Goal: Register for event/course

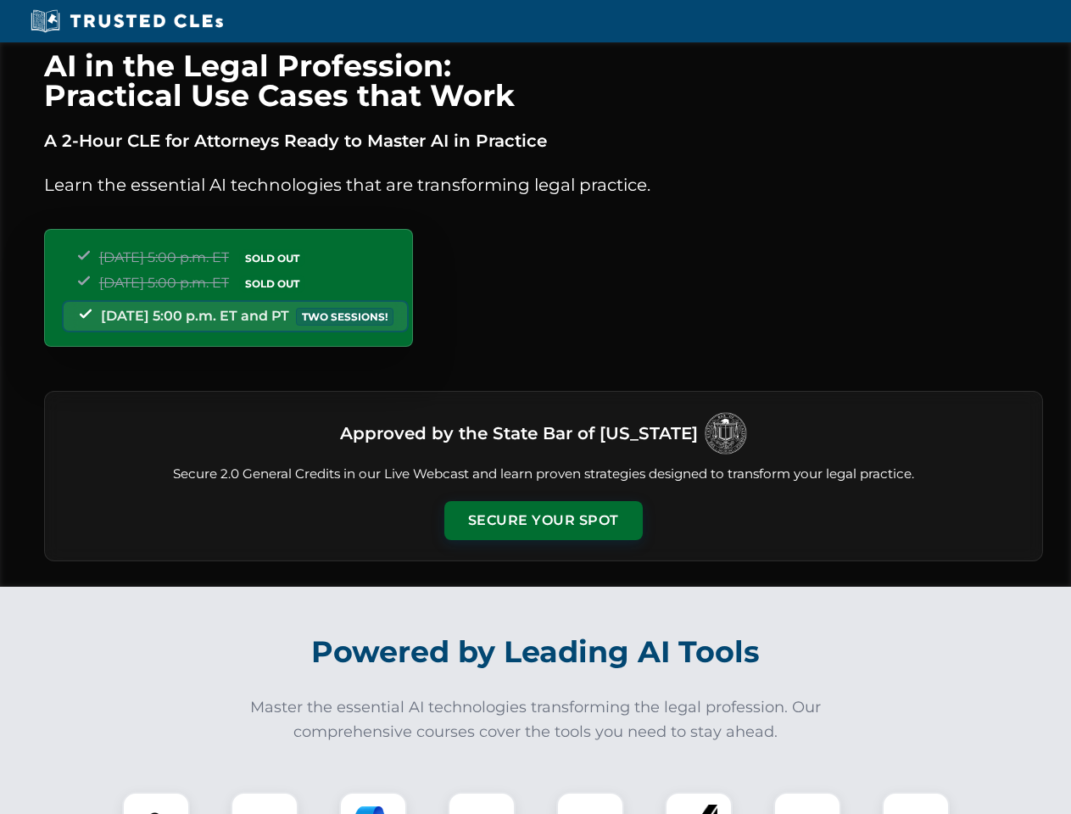
click at [543, 521] on button "Secure Your Spot" at bounding box center [544, 520] width 198 height 39
click at [156, 803] on img at bounding box center [155, 826] width 49 height 49
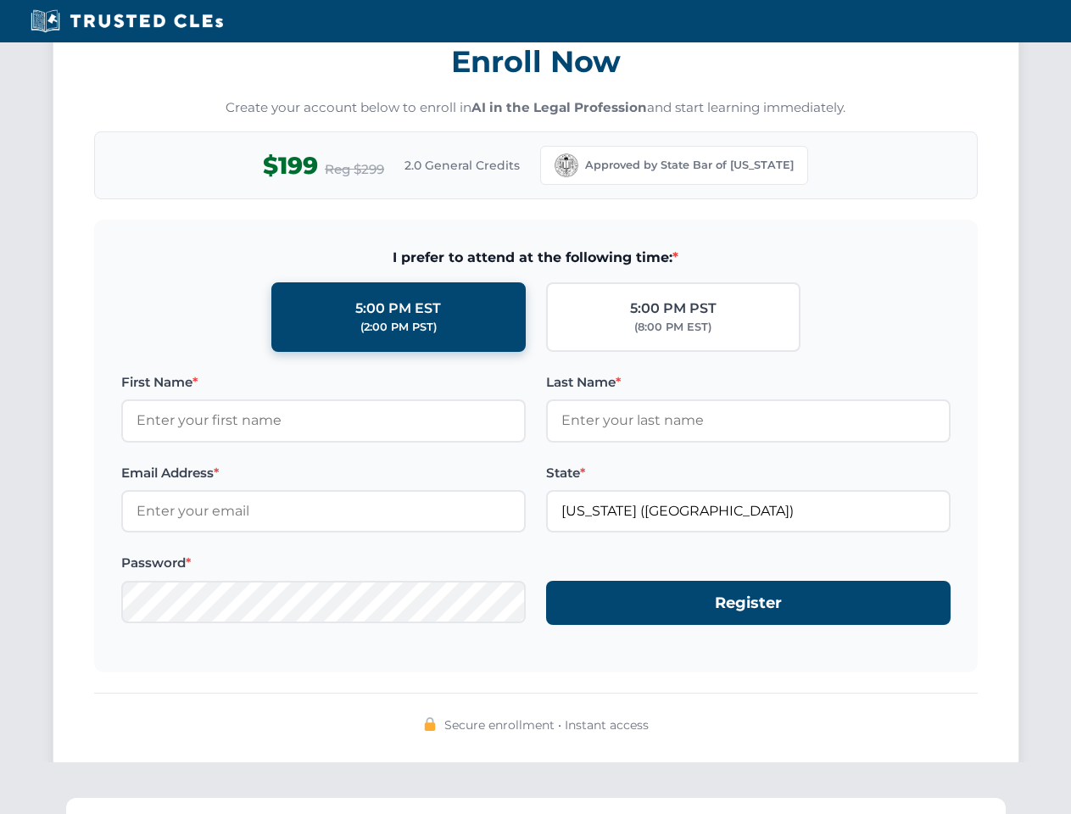
scroll to position [1665, 0]
